Goal: Navigation & Orientation: Find specific page/section

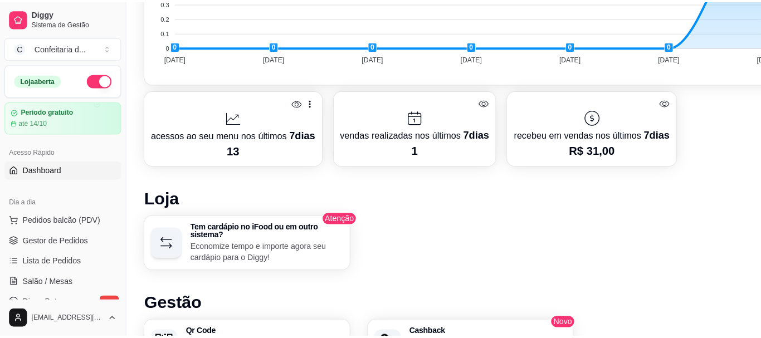
scroll to position [509, 0]
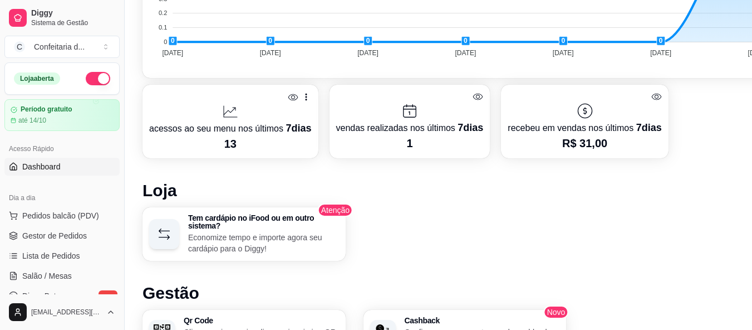
click at [271, 120] on p "acessos ao seu menu nos últimos 7 dias" at bounding box center [230, 128] width 163 height 16
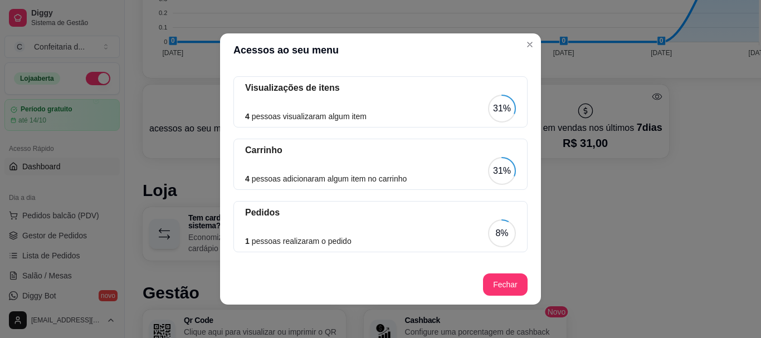
scroll to position [130, 0]
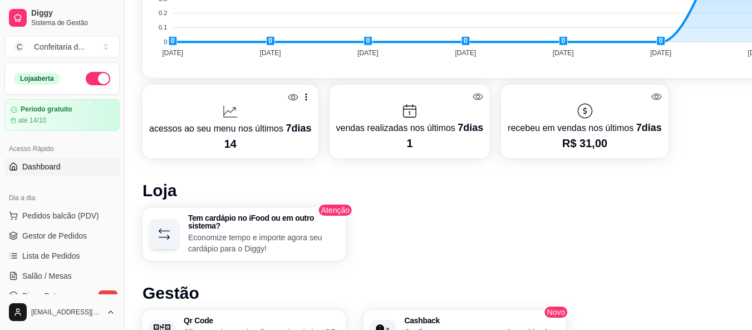
click at [242, 130] on p "acessos ao seu menu nos últimos 7 dias" at bounding box center [230, 128] width 163 height 16
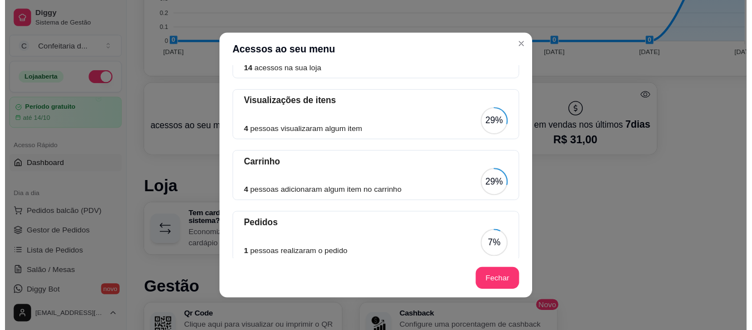
scroll to position [0, 0]
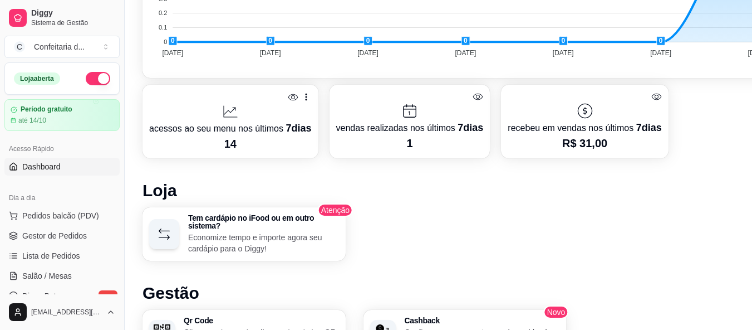
drag, startPoint x: 751, startPoint y: 174, endPoint x: 760, endPoint y: 177, distance: 9.3
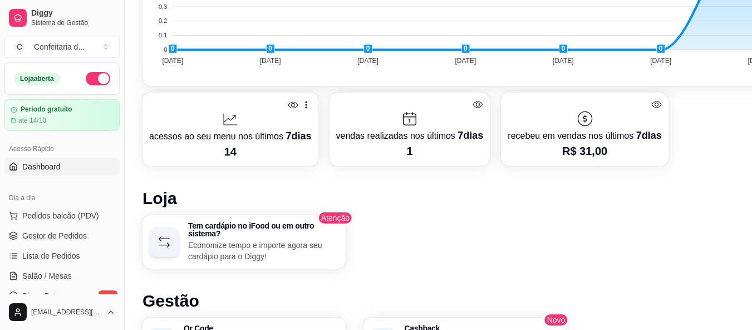
scroll to position [497, 0]
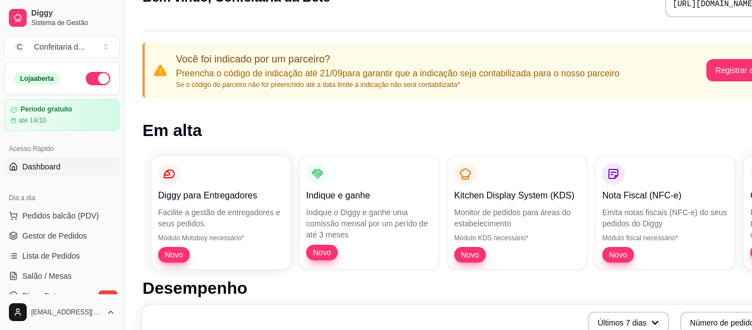
click at [33, 170] on span "Dashboard" at bounding box center [41, 166] width 38 height 11
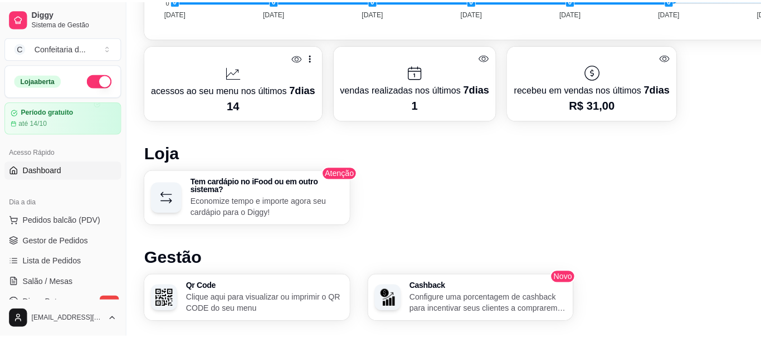
scroll to position [555, 0]
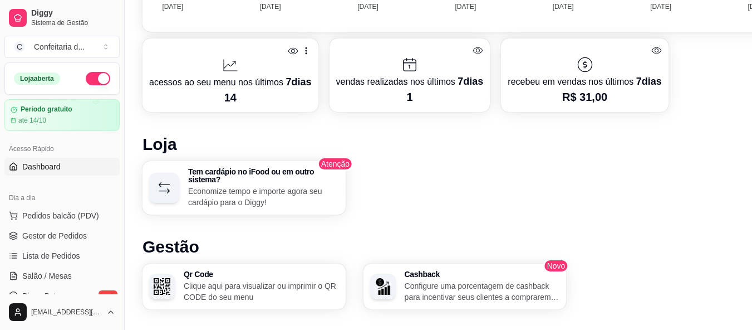
click at [229, 73] on icon at bounding box center [231, 65] width 18 height 18
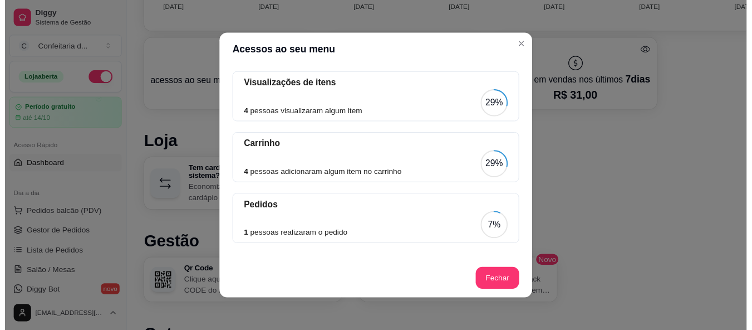
scroll to position [0, 0]
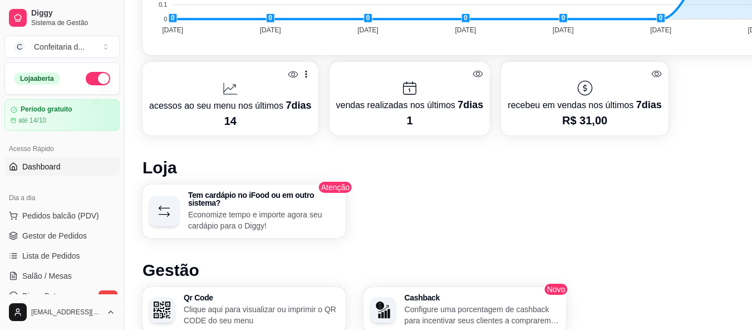
scroll to position [530, 0]
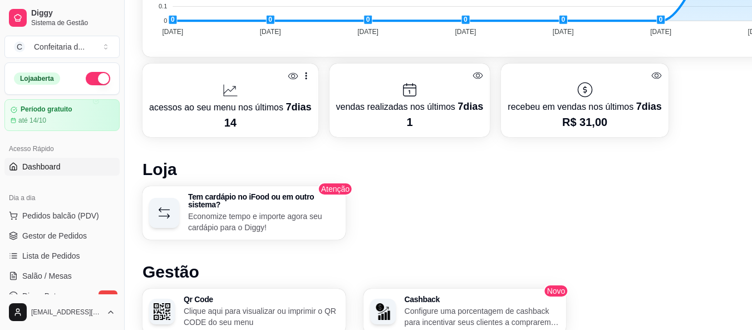
click at [269, 104] on p "acessos ao seu menu nos últimos 7 dias" at bounding box center [230, 107] width 163 height 16
